Goal: Obtain resource: Download file/media

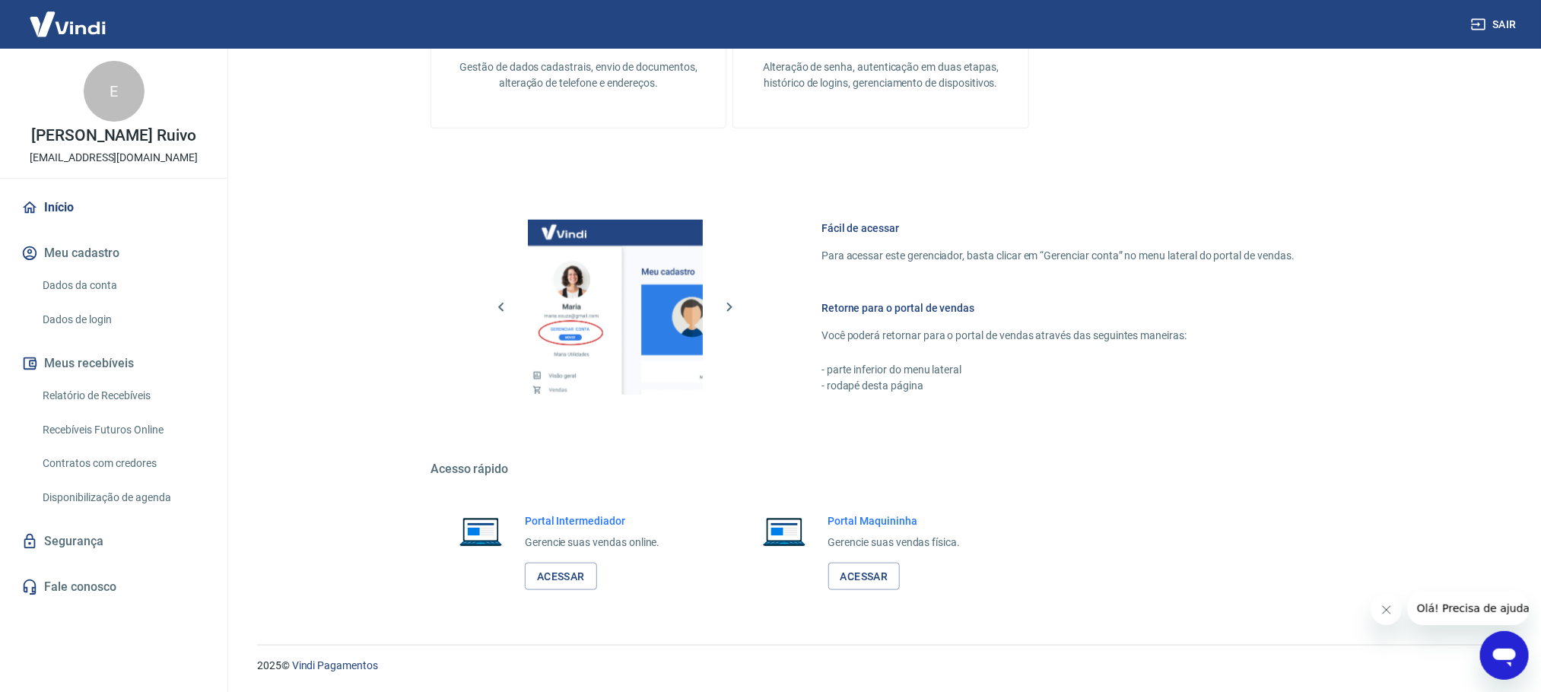
click at [112, 393] on link "Relatório de Recebíveis" at bounding box center [123, 395] width 173 height 31
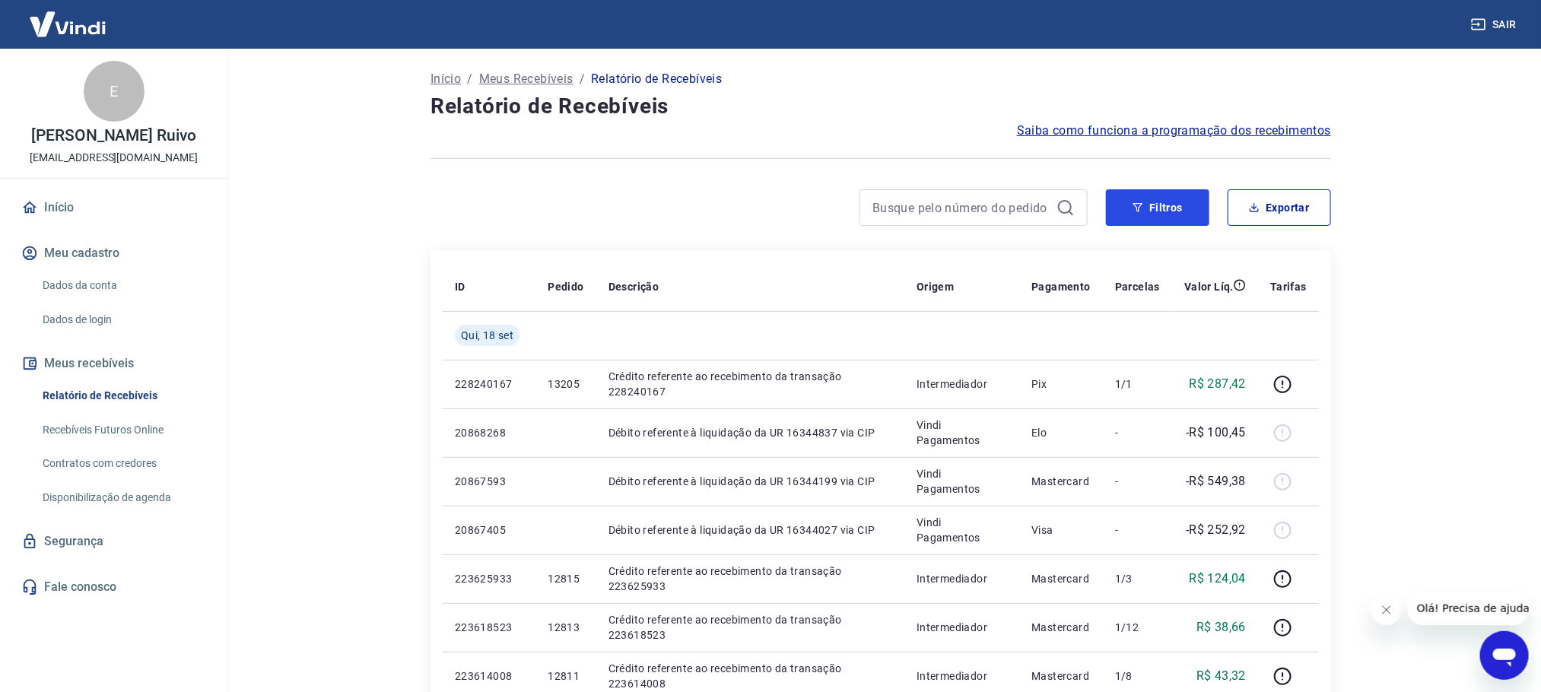
drag, startPoint x: 1171, startPoint y: 212, endPoint x: 949, endPoint y: 195, distance: 222.1
click at [1172, 212] on button "Filtros" at bounding box center [1157, 207] width 103 height 37
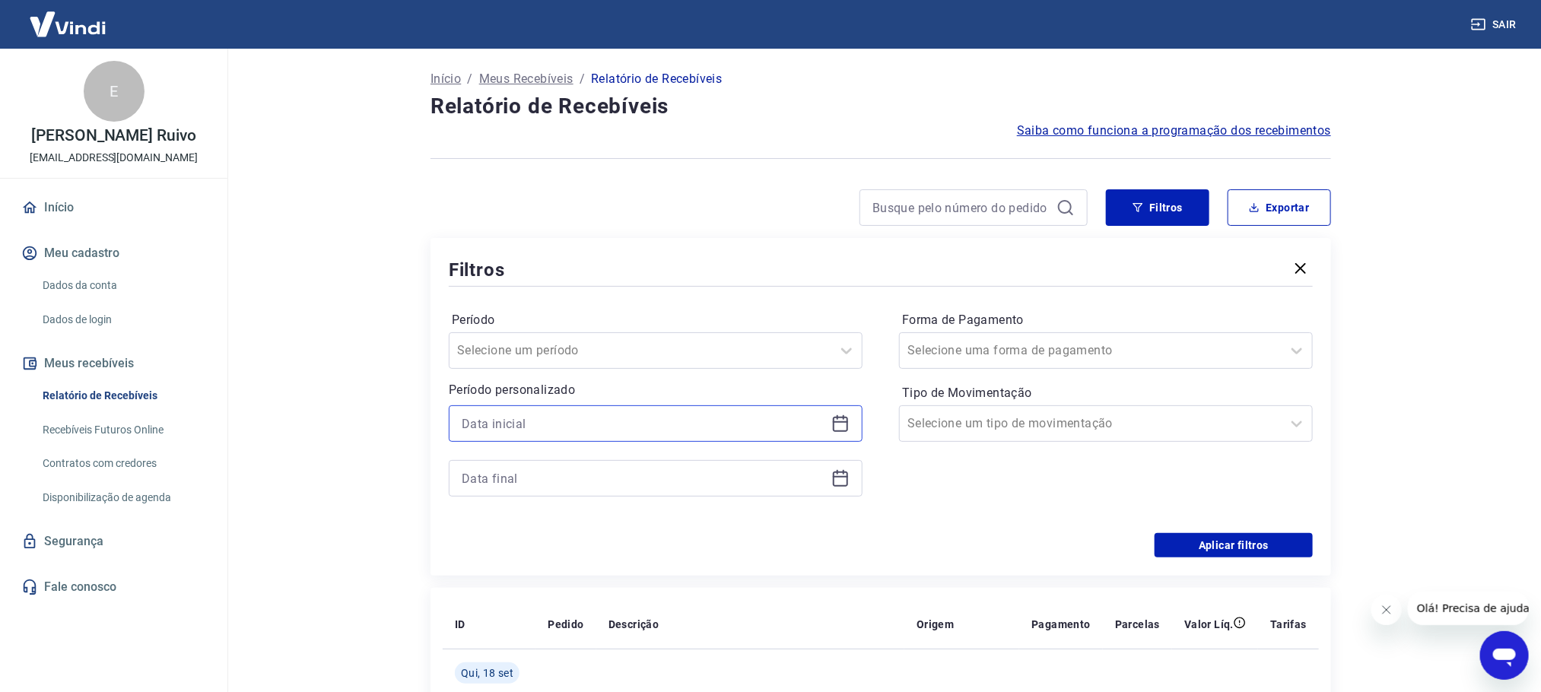
drag, startPoint x: 625, startPoint y: 416, endPoint x: 610, endPoint y: 460, distance: 46.0
click at [617, 446] on div at bounding box center [656, 450] width 414 height 91
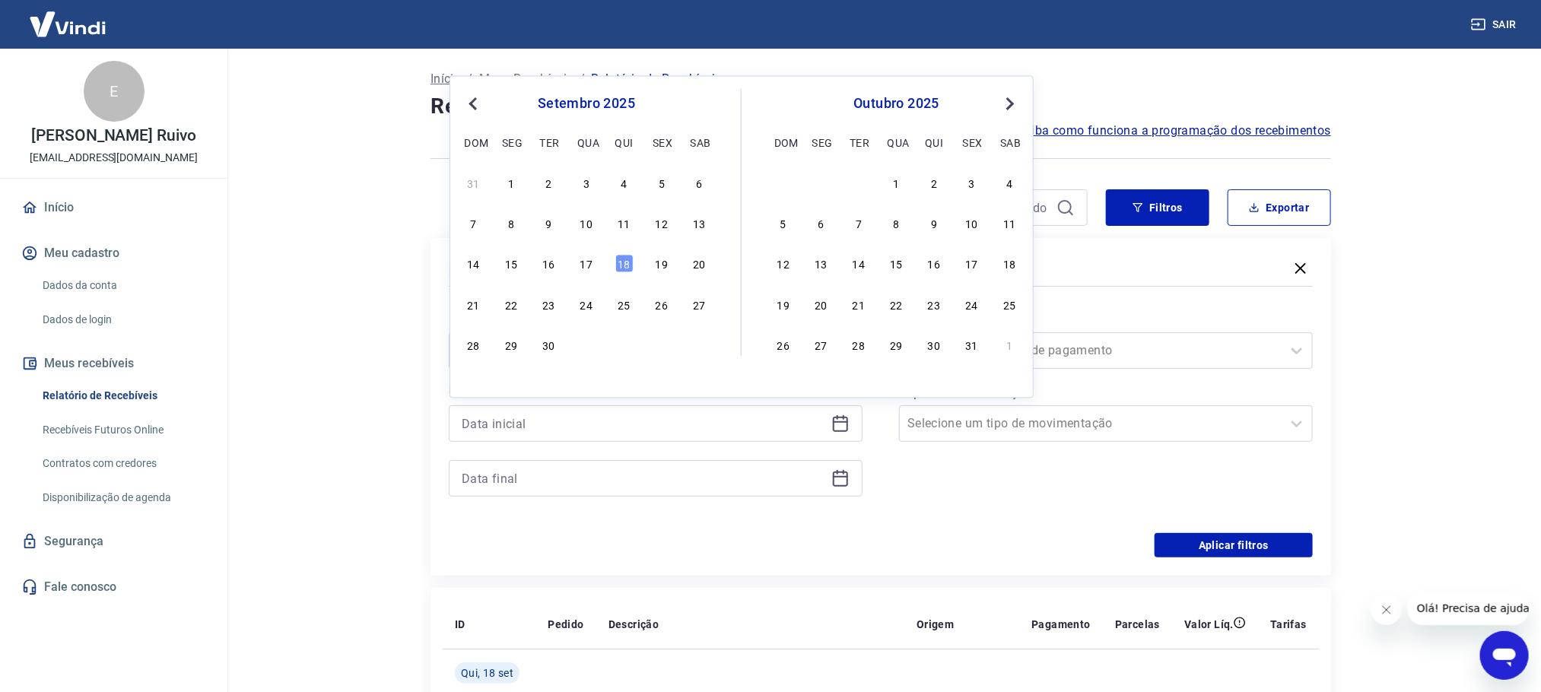
drag, startPoint x: 591, startPoint y: 269, endPoint x: 580, endPoint y: 259, distance: 15.1
click at [589, 269] on div "17" at bounding box center [586, 264] width 18 height 18
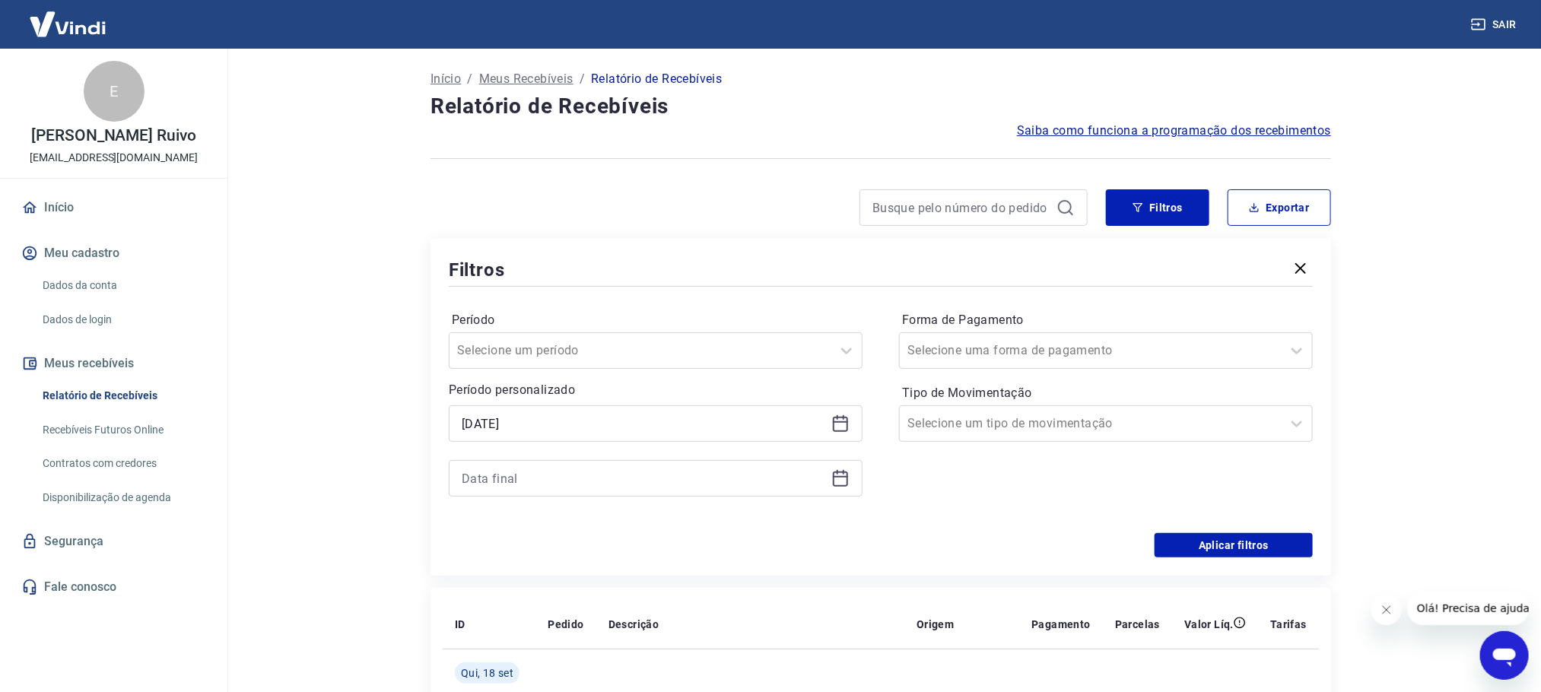
type input "[DATE]"
click at [580, 259] on div "Filtros" at bounding box center [881, 269] width 864 height 27
click at [833, 475] on icon at bounding box center [841, 478] width 18 height 18
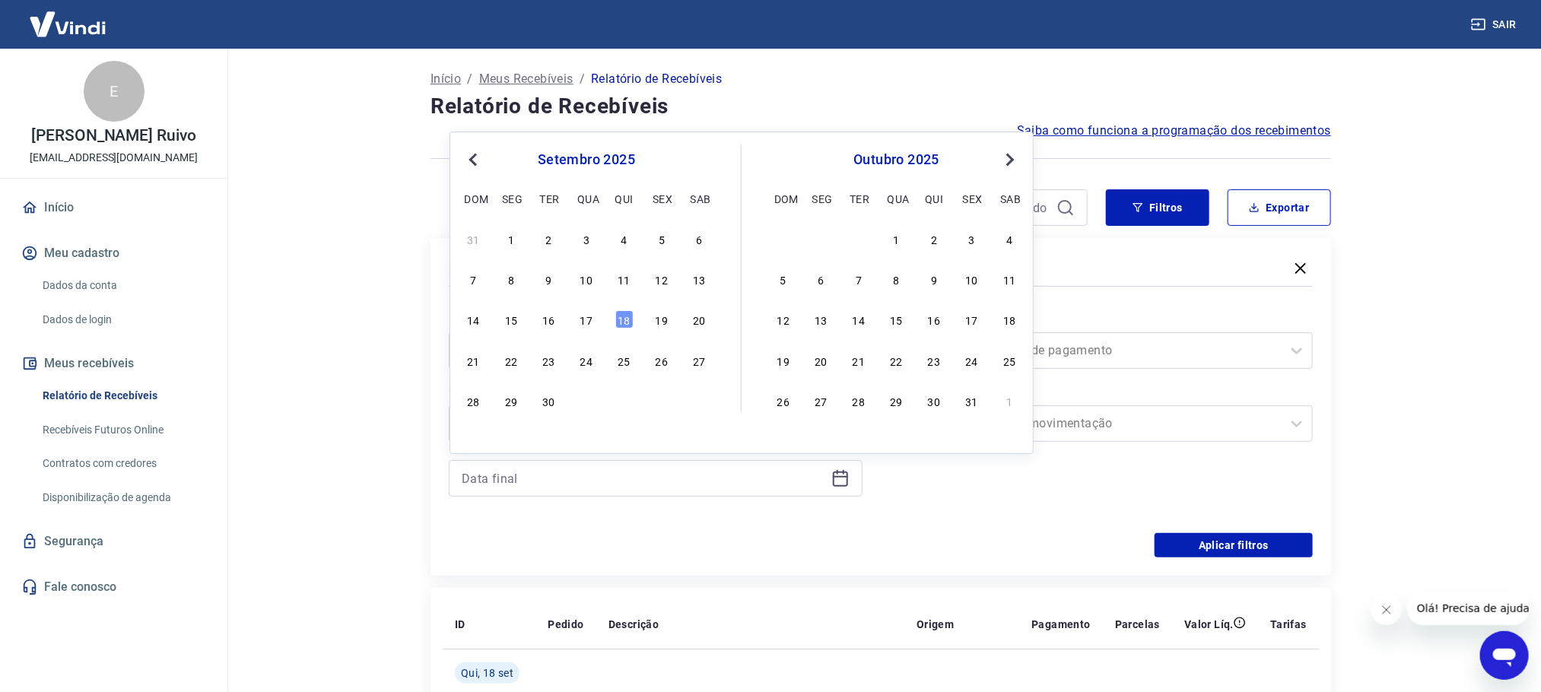
click at [583, 324] on div "17" at bounding box center [586, 319] width 18 height 18
type input "[DATE]"
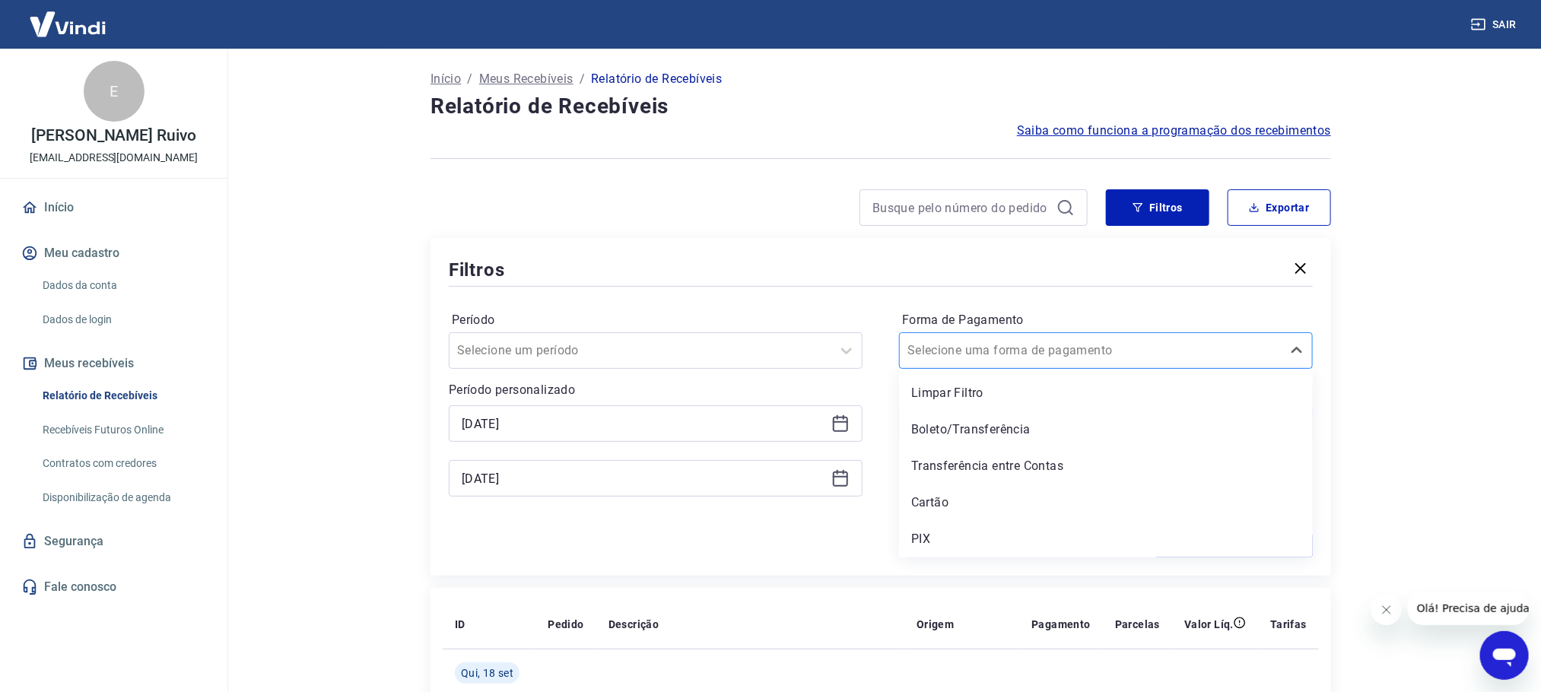
click at [1025, 361] on div at bounding box center [1091, 350] width 367 height 21
click at [936, 511] on div "Cartão" at bounding box center [1106, 503] width 414 height 30
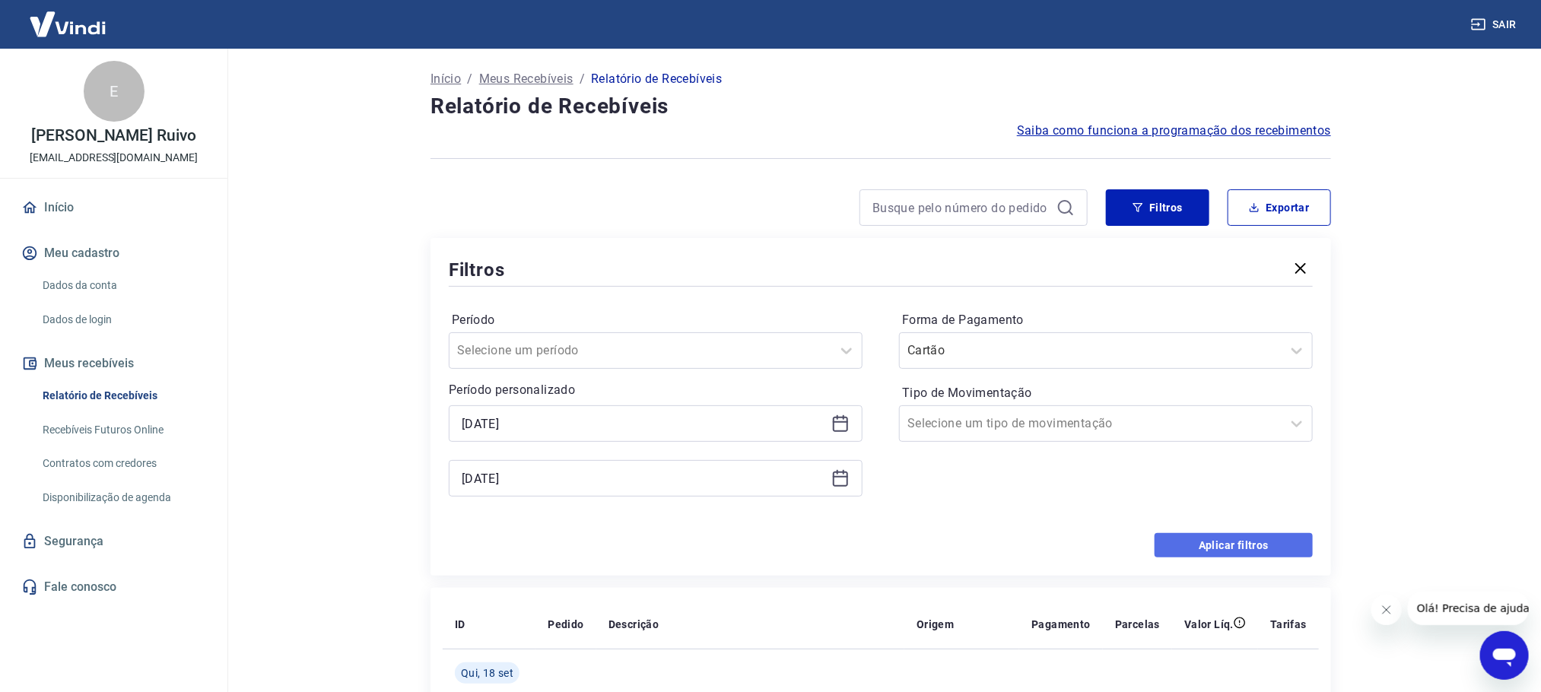
click at [1190, 545] on button "Aplicar filtros" at bounding box center [1234, 545] width 158 height 24
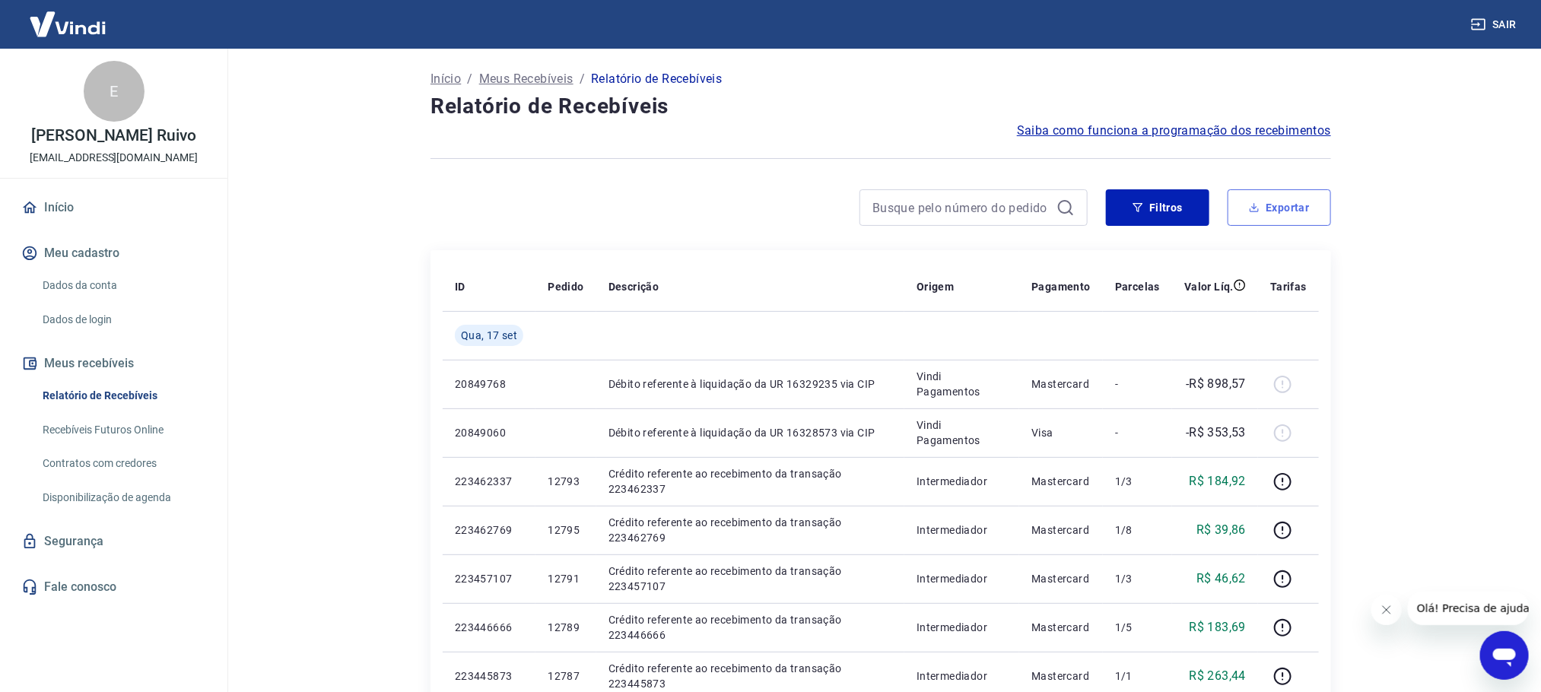
click at [1292, 199] on button "Exportar" at bounding box center [1279, 207] width 103 height 37
type input "[DATE]"
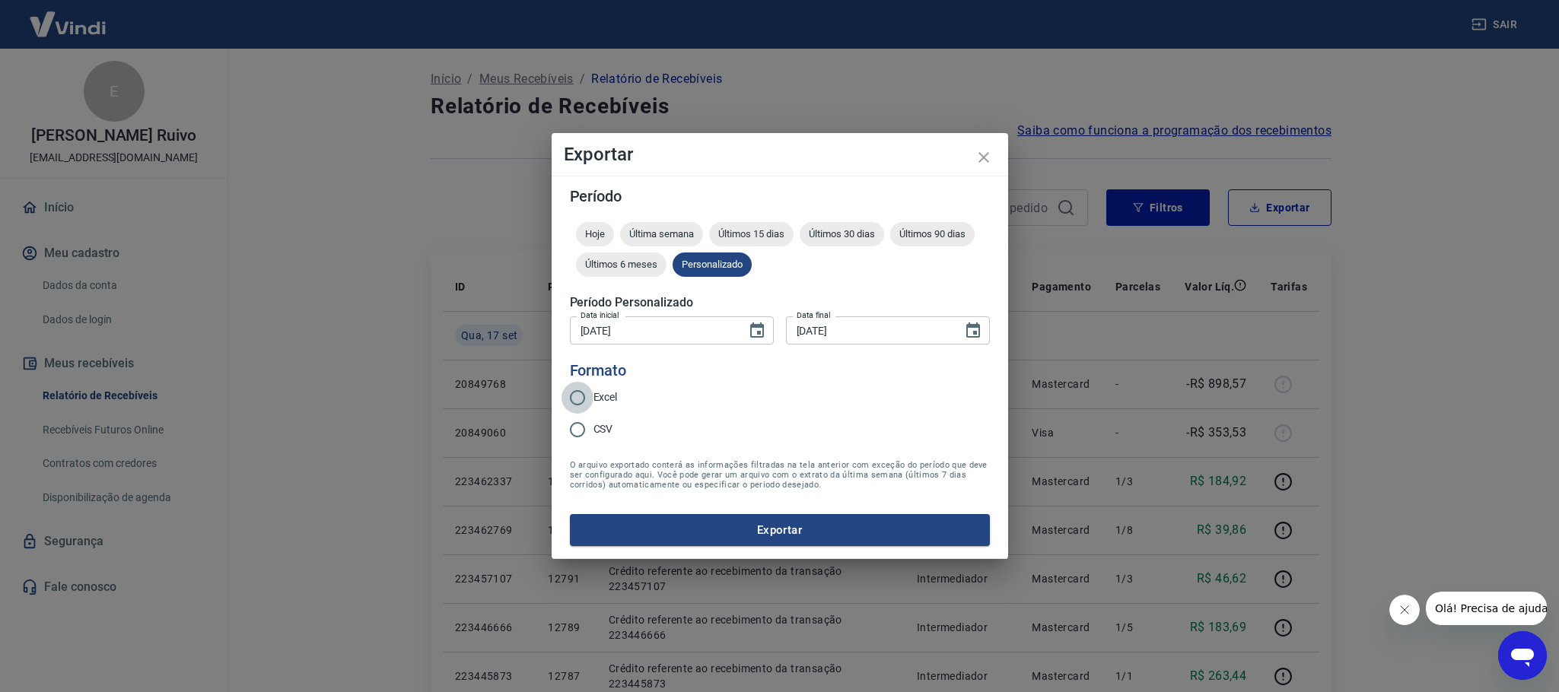
click at [587, 391] on input "Excel" at bounding box center [577, 398] width 32 height 32
radio input "true"
click at [705, 543] on button "Exportar" at bounding box center [780, 530] width 420 height 32
